Goal: Go to known website: Access a specific website the user already knows

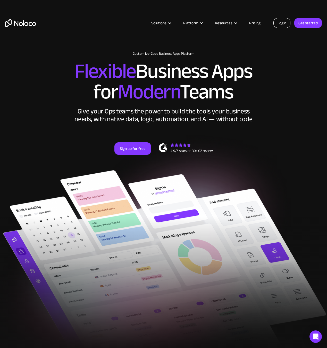
click at [283, 21] on link "Login" at bounding box center [282, 23] width 17 height 10
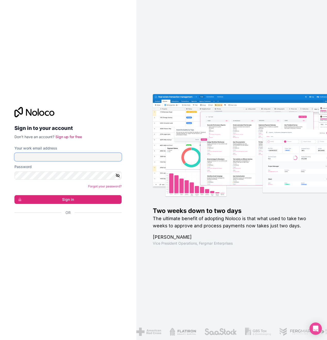
type input "[PERSON_NAME][EMAIL_ADDRESS][PERSON_NAME][DOMAIN_NAME]"
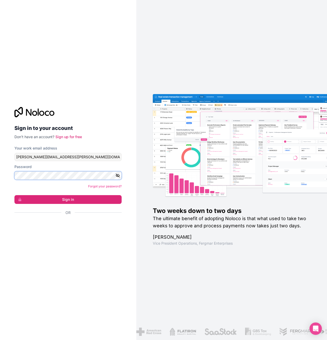
click at [68, 199] on button "Sign in" at bounding box center [67, 199] width 107 height 9
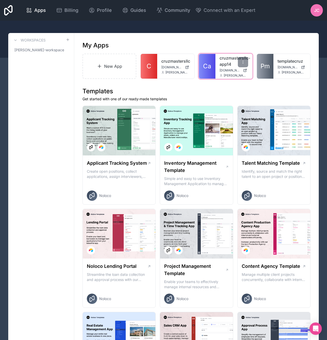
click at [216, 63] on div "cruzmastersllc-app14 [DOMAIN_NAME] [PERSON_NAME][DOMAIN_NAME][EMAIL_ADDRESS][PE…" at bounding box center [234, 66] width 37 height 25
click at [231, 63] on link "cruzmastersllc-app14" at bounding box center [234, 61] width 29 height 12
